Goal: Transaction & Acquisition: Obtain resource

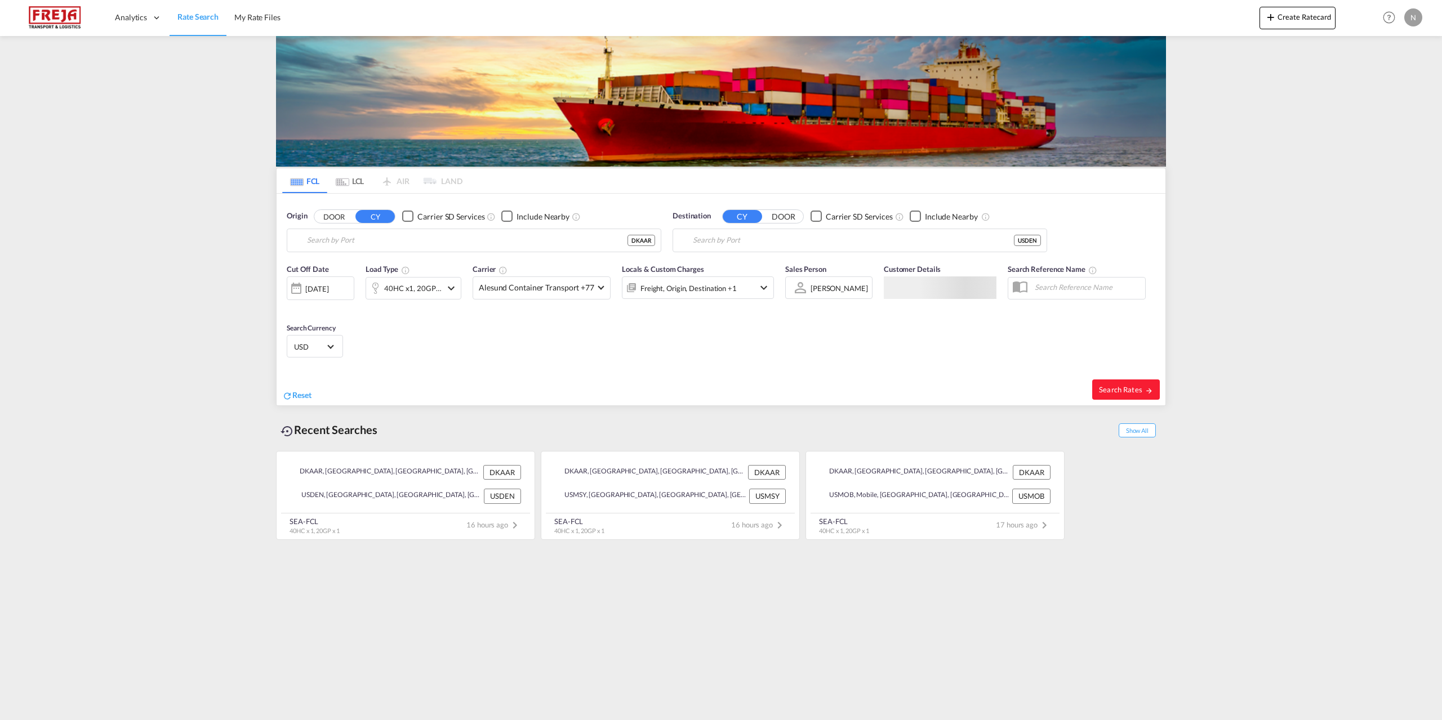
type input "[GEOGRAPHIC_DATA], [GEOGRAPHIC_DATA]"
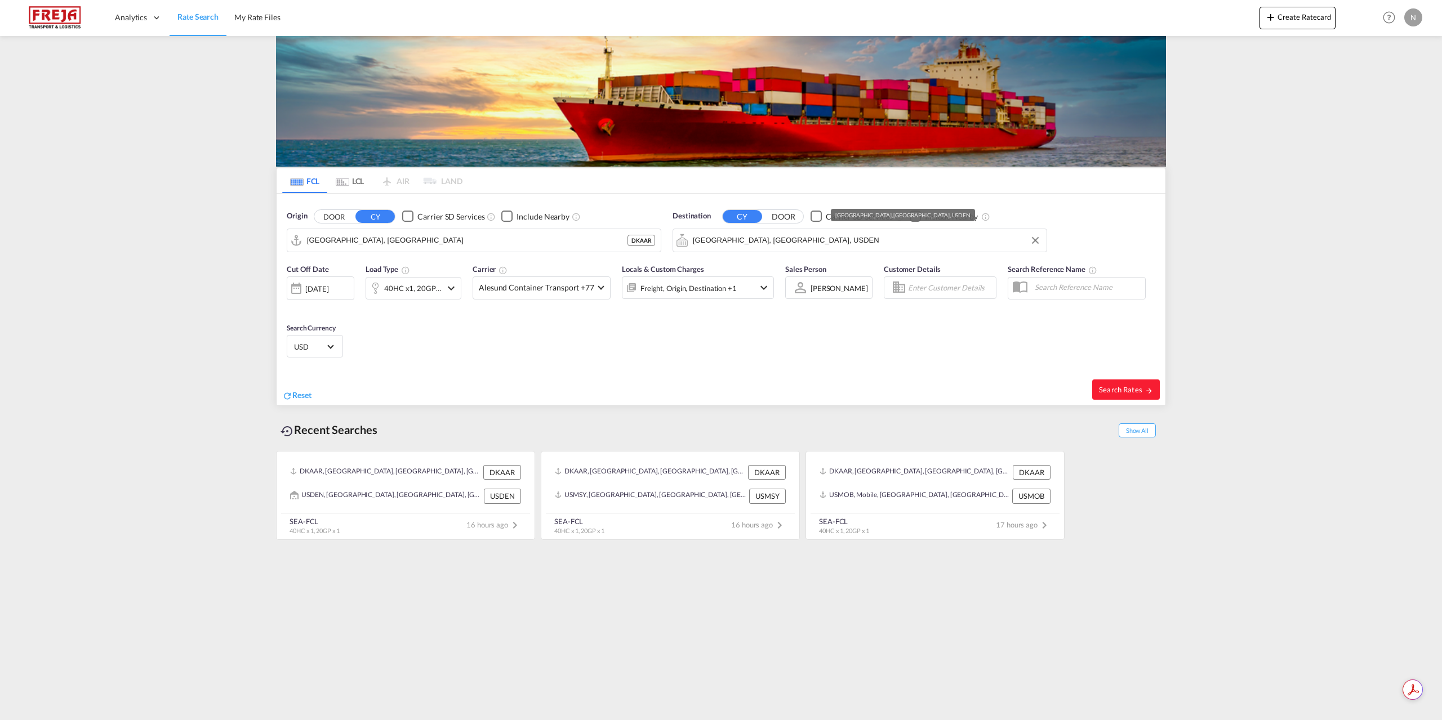
click at [750, 238] on input "[GEOGRAPHIC_DATA], [GEOGRAPHIC_DATA], USDEN" at bounding box center [867, 240] width 348 height 17
click at [755, 271] on div "[GEOGRAPHIC_DATA] , [GEOGRAPHIC_DATA] USMSY" at bounding box center [780, 272] width 214 height 34
type input "[GEOGRAPHIC_DATA], [GEOGRAPHIC_DATA], USMSY"
click at [534, 296] on md-select-value "Alesund Container Transport +77" at bounding box center [541, 288] width 137 height 22
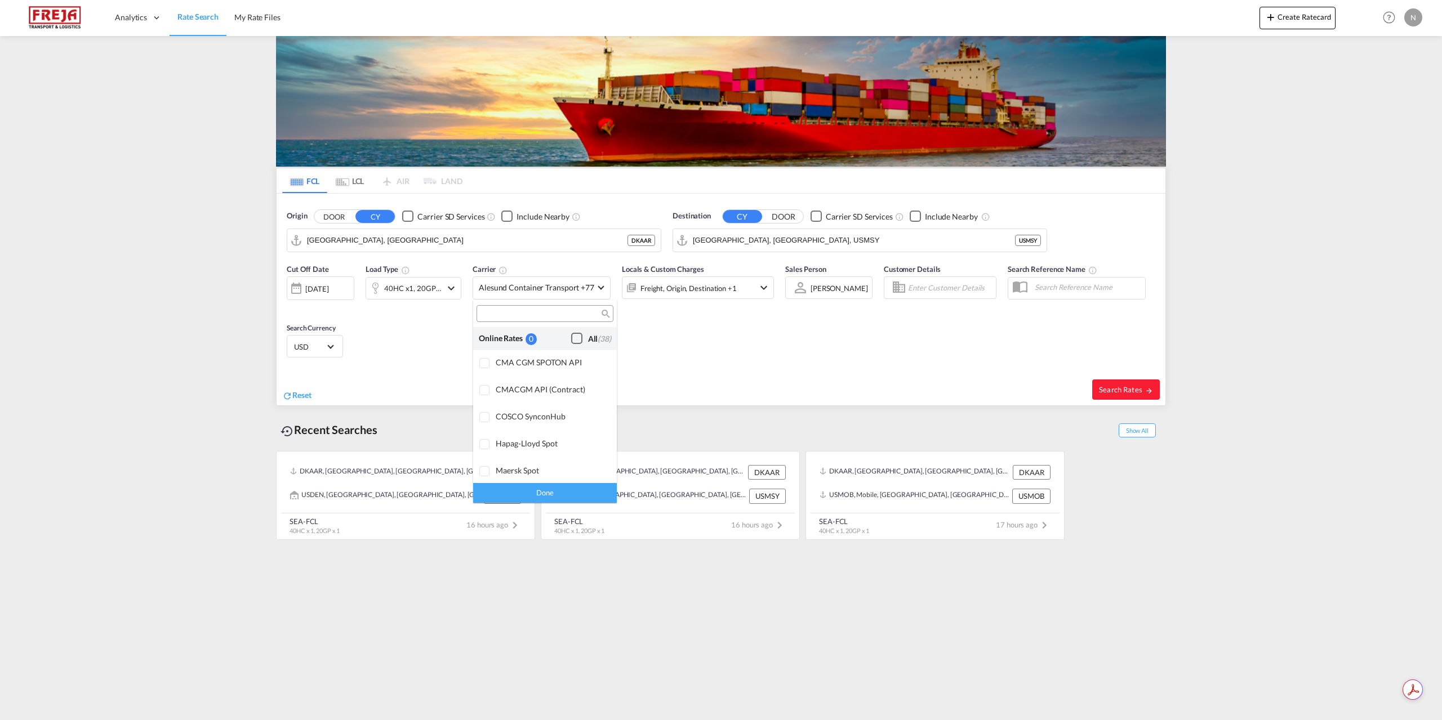
click at [575, 340] on div "Checkbox No Ink" at bounding box center [576, 338] width 11 height 11
click at [556, 495] on div "Done" at bounding box center [545, 493] width 144 height 20
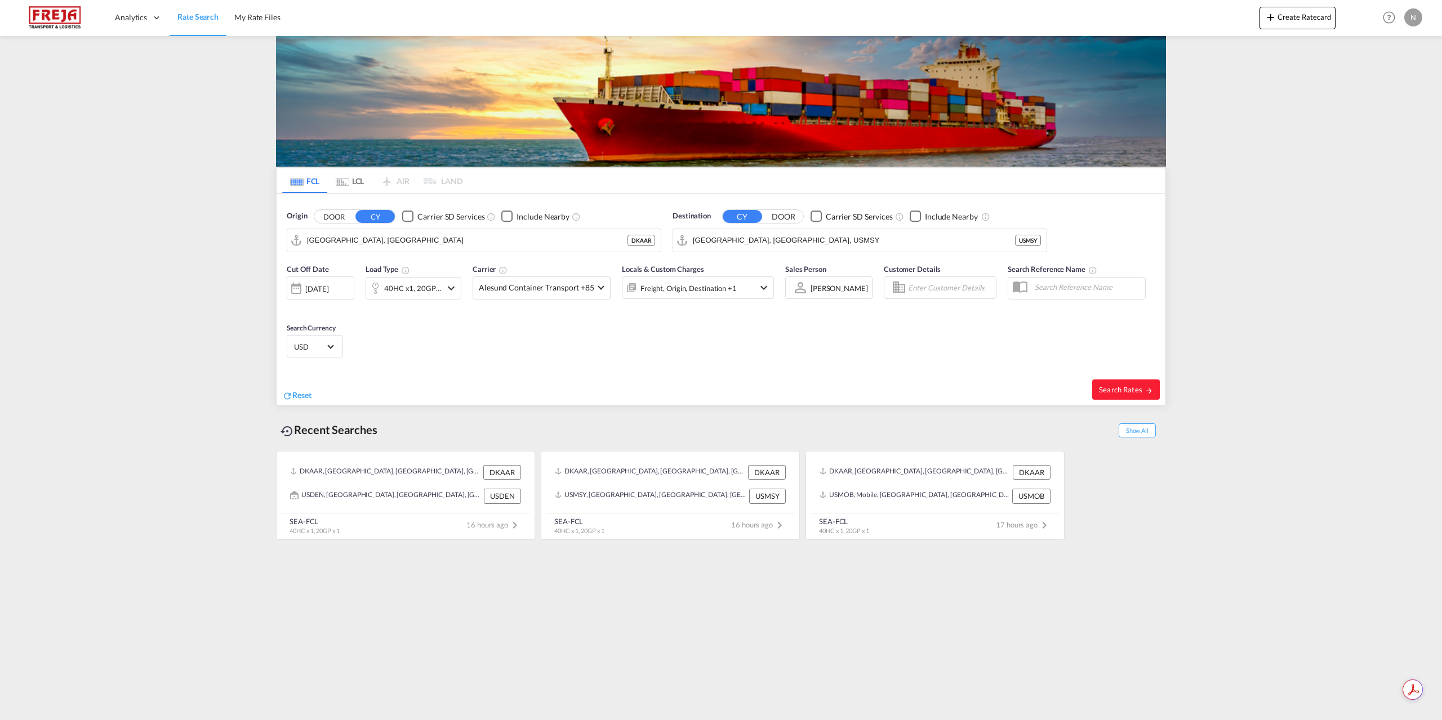
click at [435, 288] on div "40HC x1, 20GP x1" at bounding box center [412, 288] width 57 height 16
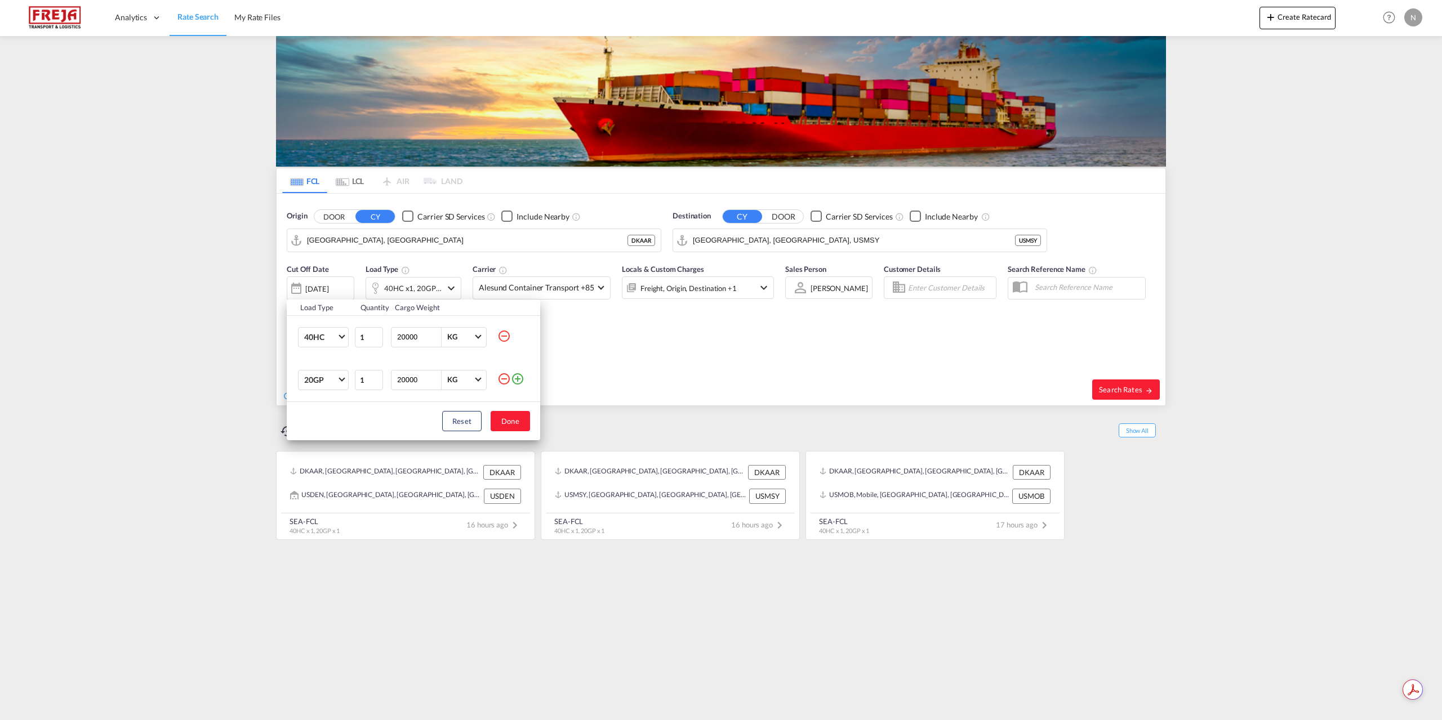
click at [505, 379] on md-icon "icon-minus-circle-outline" at bounding box center [504, 379] width 14 height 14
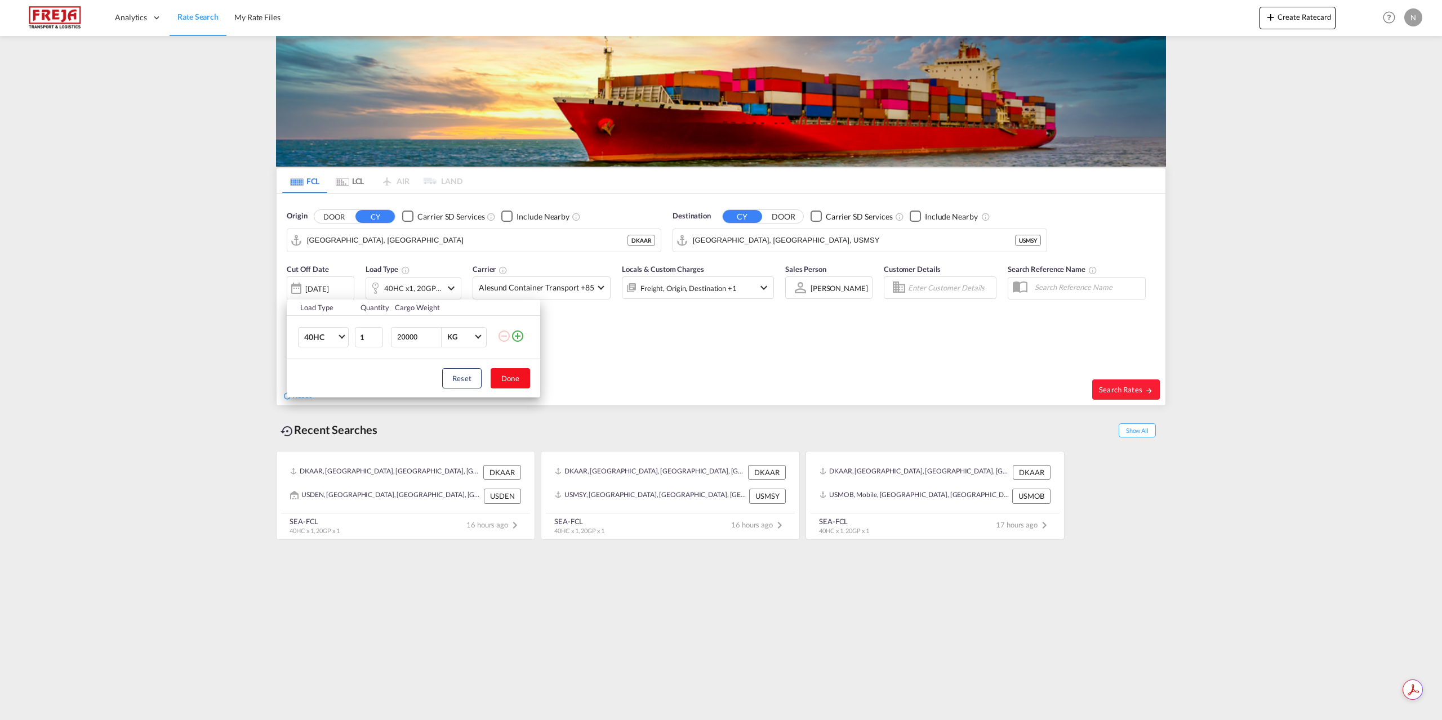
click at [500, 373] on button "Done" at bounding box center [510, 378] width 39 height 20
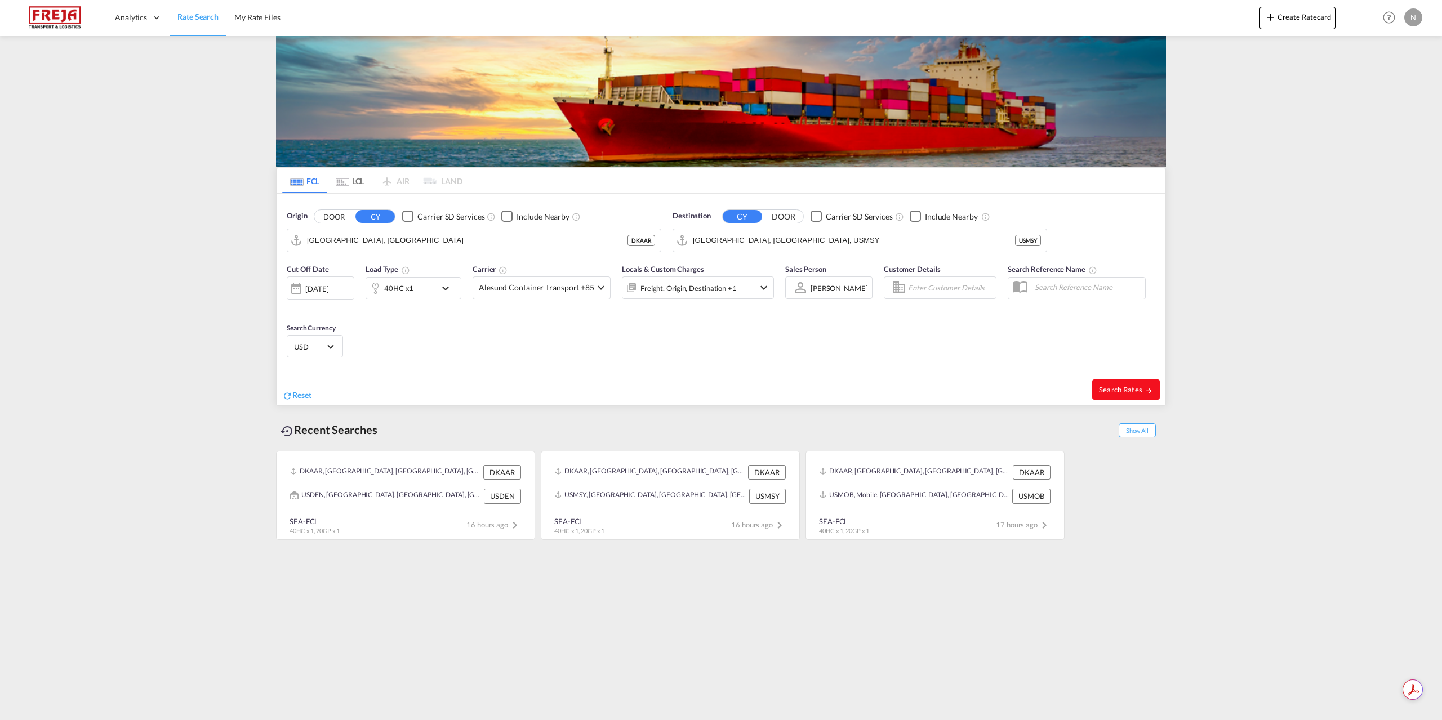
click at [1130, 390] on span "Search Rates" at bounding box center [1126, 389] width 54 height 9
type input "DKAAR to USMSY / [DATE]"
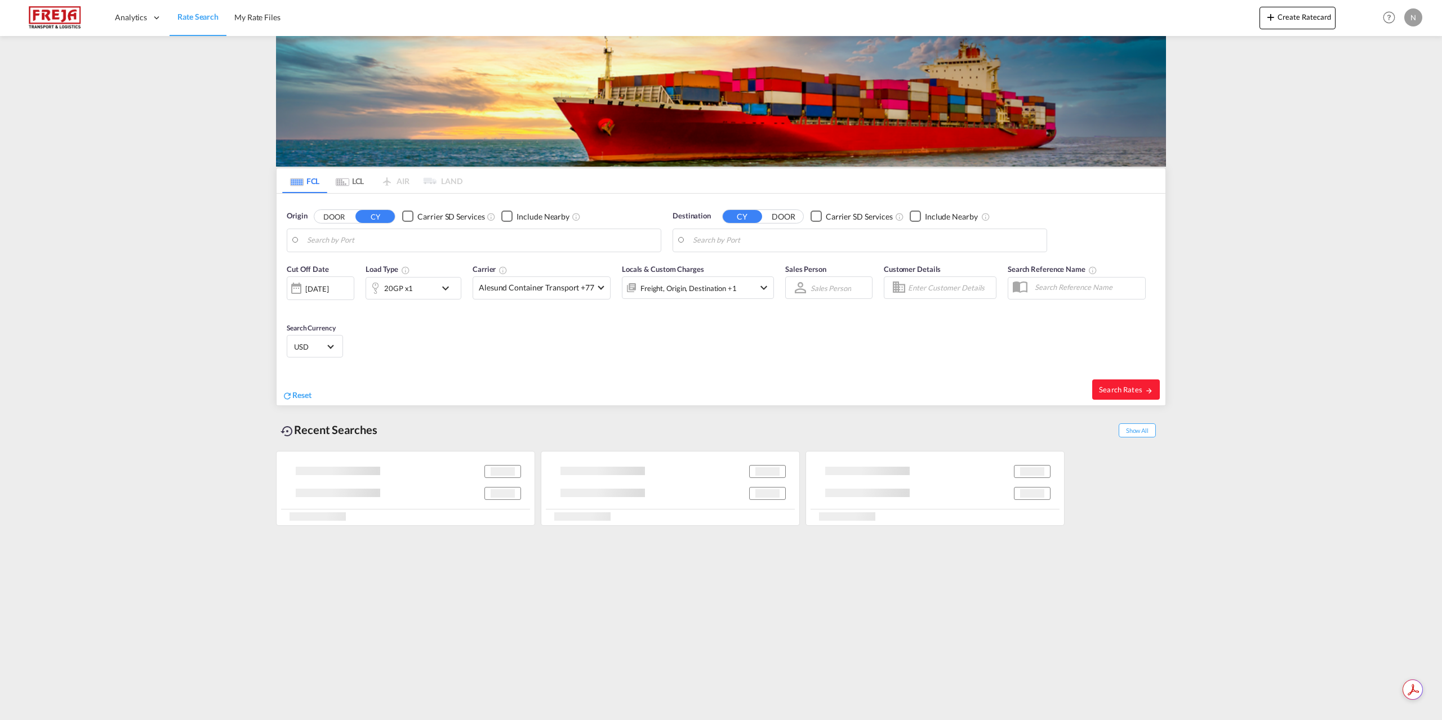
type input "[GEOGRAPHIC_DATA], [GEOGRAPHIC_DATA]"
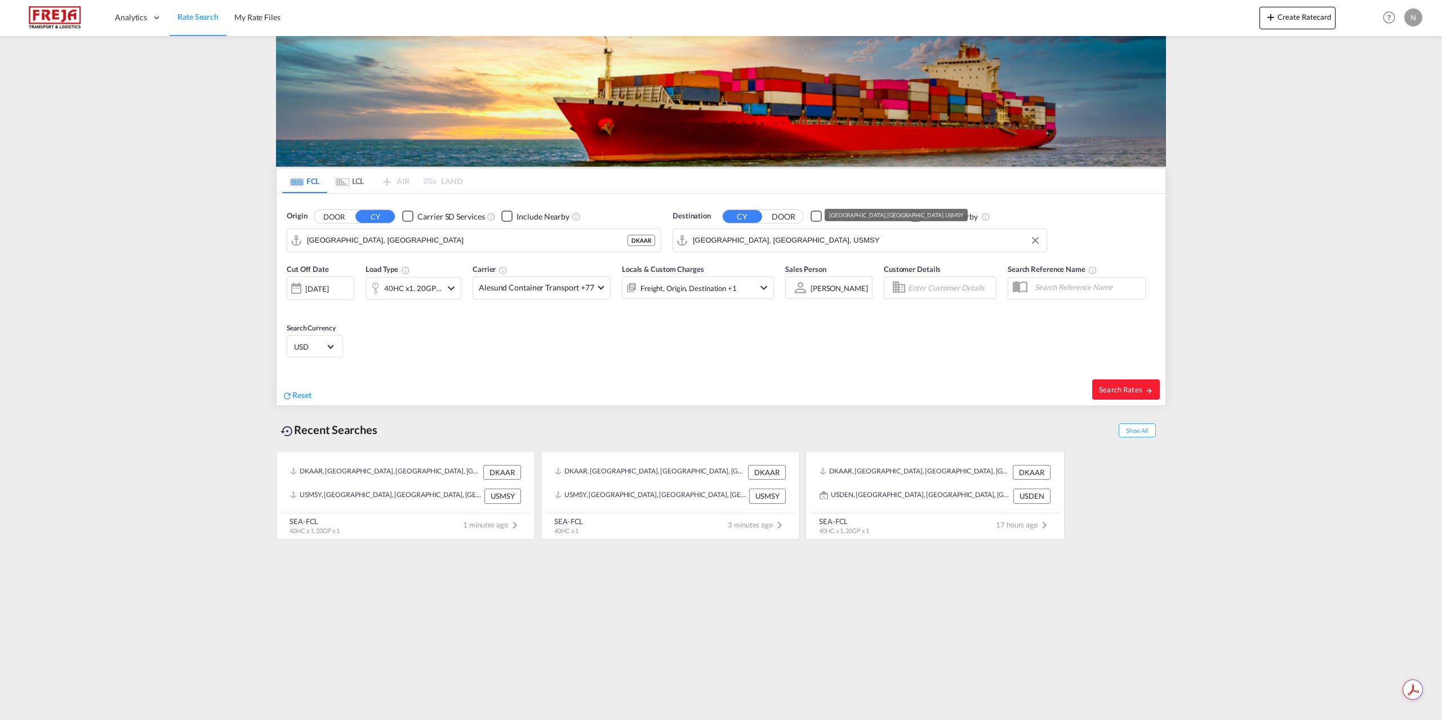
click at [782, 243] on input "[GEOGRAPHIC_DATA], [GEOGRAPHIC_DATA], USMSY" at bounding box center [867, 240] width 348 height 17
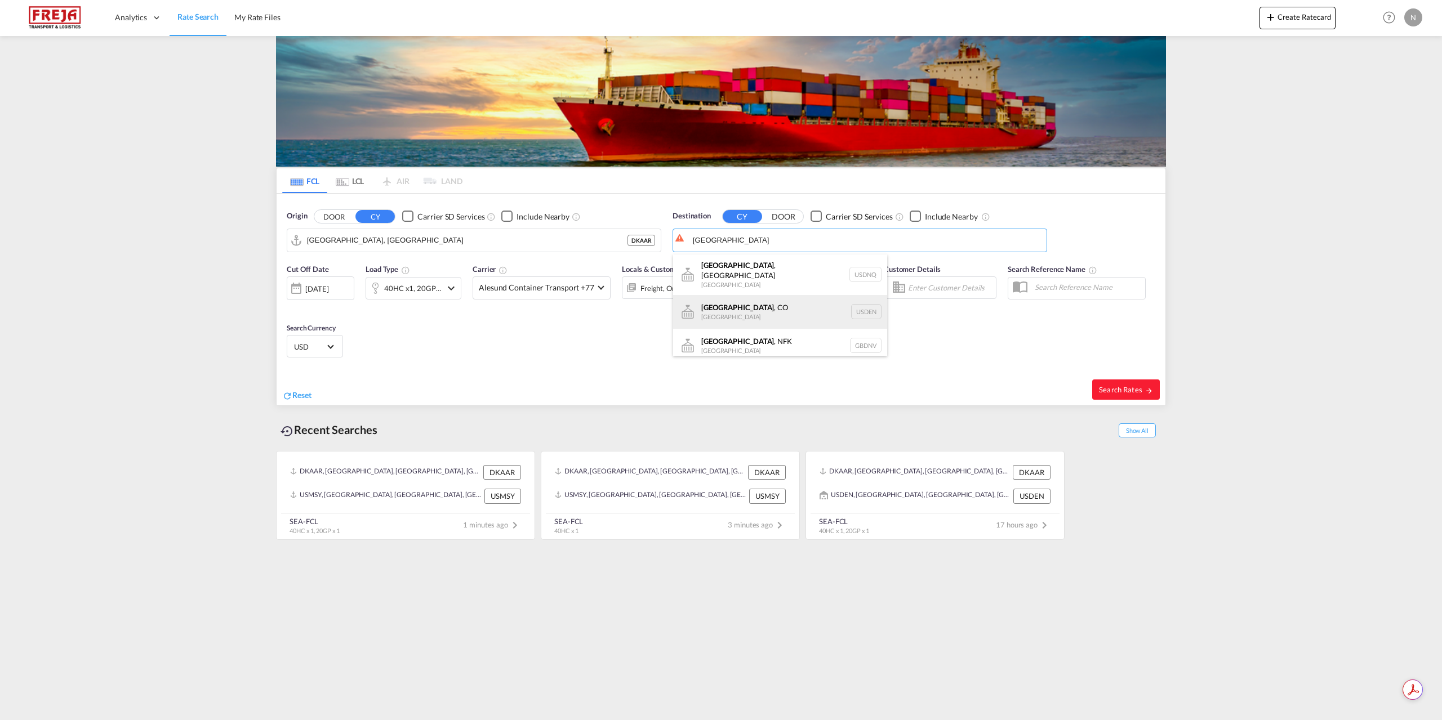
click at [775, 307] on div "Denver , CO United States USDEN" at bounding box center [780, 312] width 214 height 34
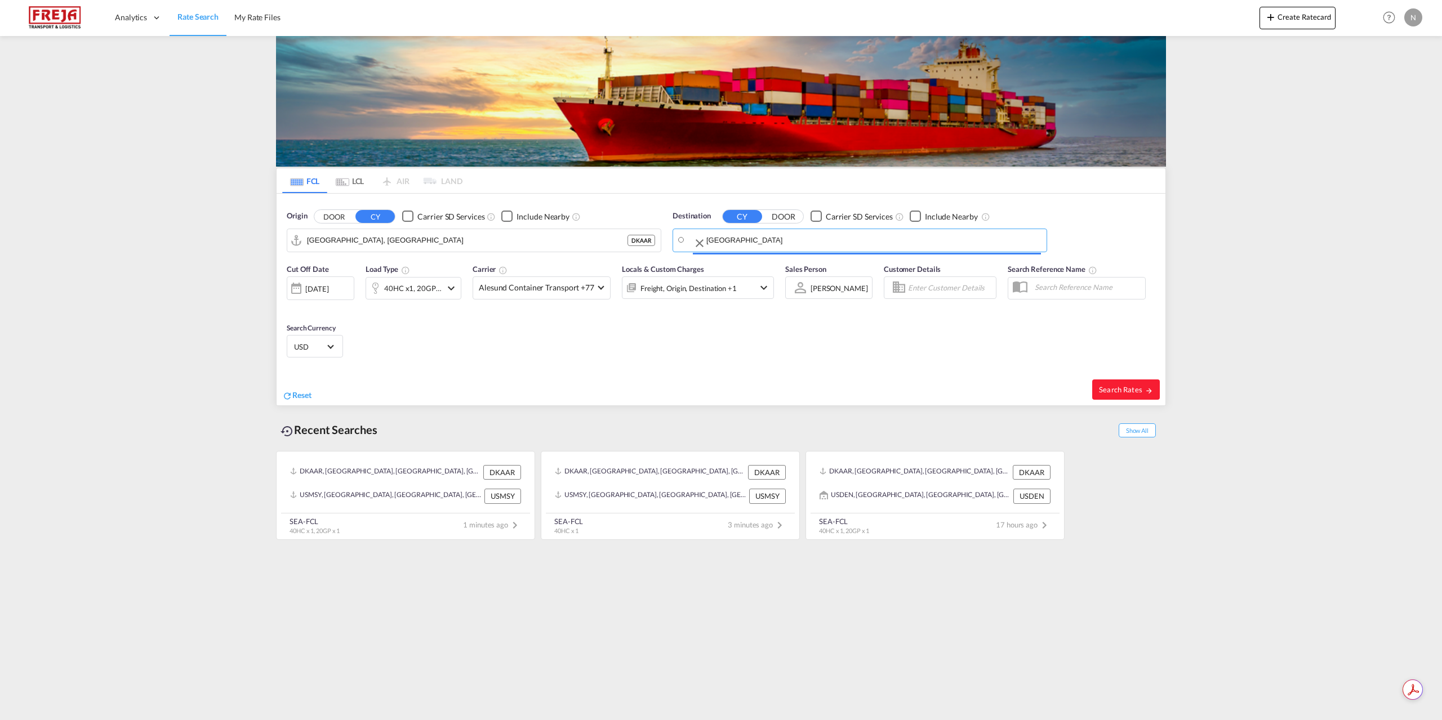
type input "[GEOGRAPHIC_DATA], [GEOGRAPHIC_DATA], USDEN"
click at [1121, 394] on button "Search Rates" at bounding box center [1126, 390] width 68 height 20
type input "DKAAR to USDEN / 10 Sep 2025"
